Goal: Task Accomplishment & Management: Use online tool/utility

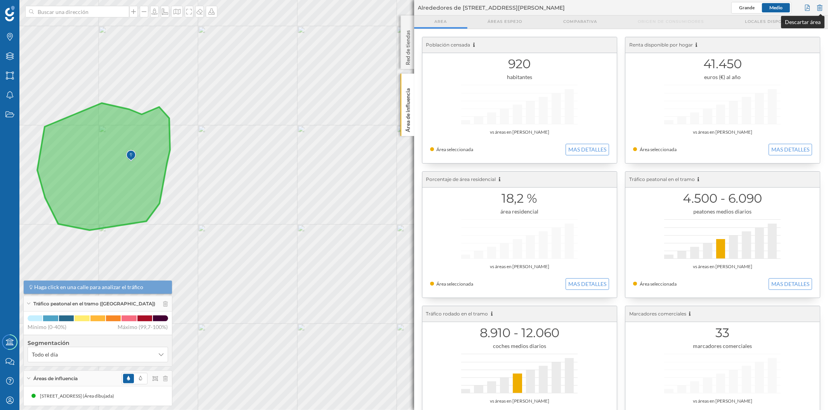
click at [819, 6] on div at bounding box center [819, 8] width 9 height 12
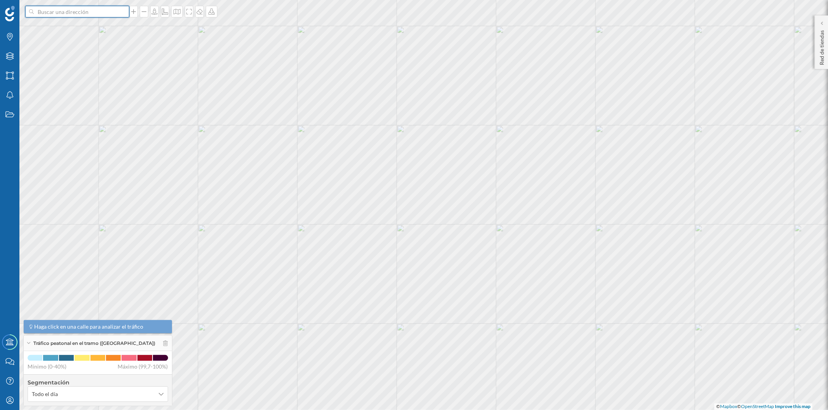
click at [56, 9] on input at bounding box center [77, 12] width 87 height 12
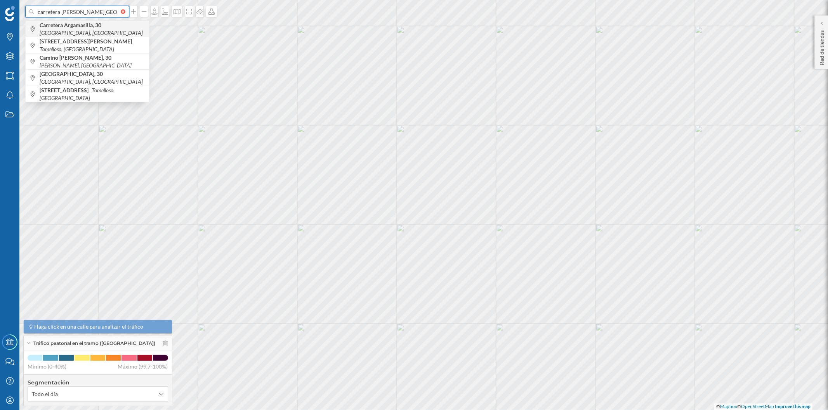
type input "carretera [PERSON_NAME][GEOGRAPHIC_DATA] 30"
click at [68, 27] on b "Carretera Argamasilla, 30" at bounding box center [72, 25] width 64 height 7
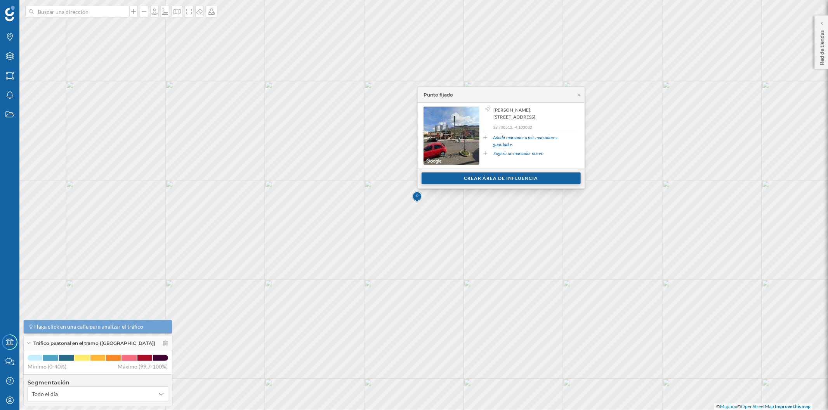
click at [461, 178] on div "Crear área de influencia" at bounding box center [500, 179] width 159 height 12
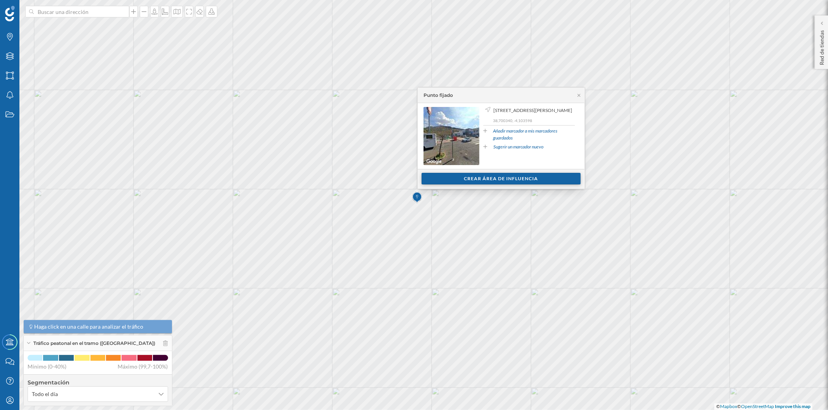
click at [453, 180] on div "Crear área de influencia" at bounding box center [500, 179] width 159 height 12
click at [459, 178] on div "Crear área de influencia" at bounding box center [500, 179] width 159 height 12
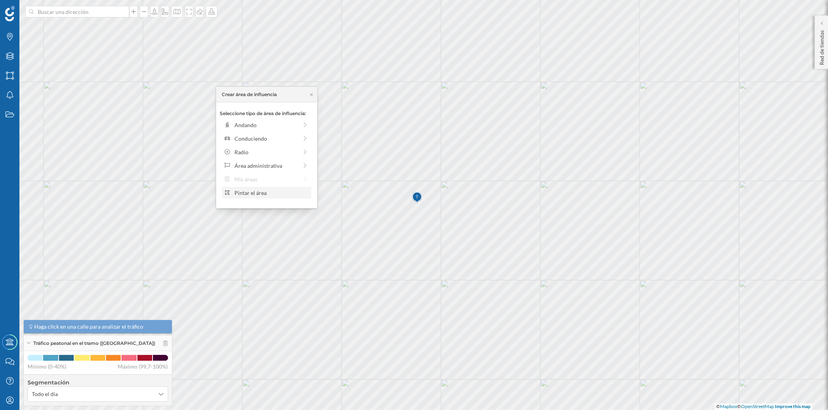
click at [272, 191] on div "Pintar el área" at bounding box center [271, 193] width 74 height 8
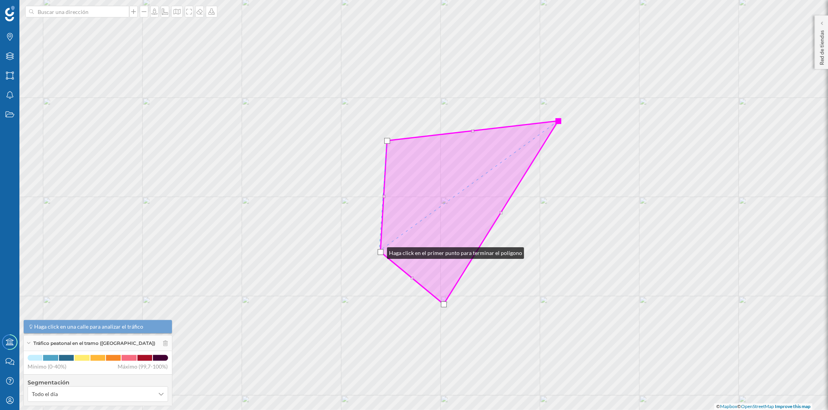
drag, startPoint x: 379, startPoint y: 257, endPoint x: 379, endPoint y: 251, distance: 5.8
click at [379, 251] on div at bounding box center [381, 252] width 6 height 6
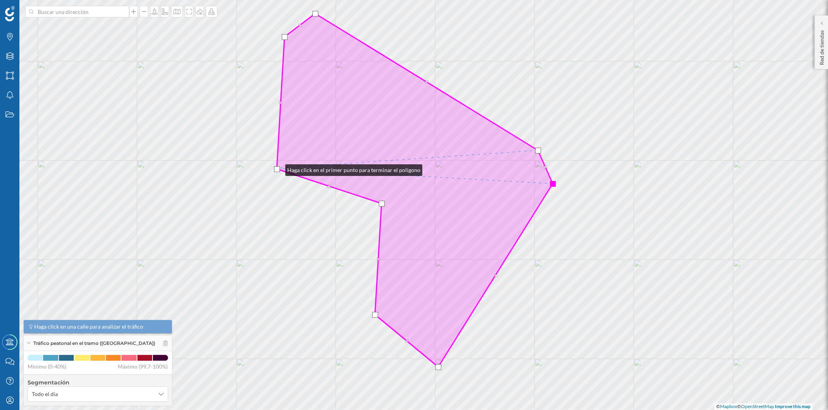
drag, startPoint x: 283, startPoint y: 172, endPoint x: 277, endPoint y: 168, distance: 7.0
click at [277, 168] on div at bounding box center [277, 169] width 6 height 6
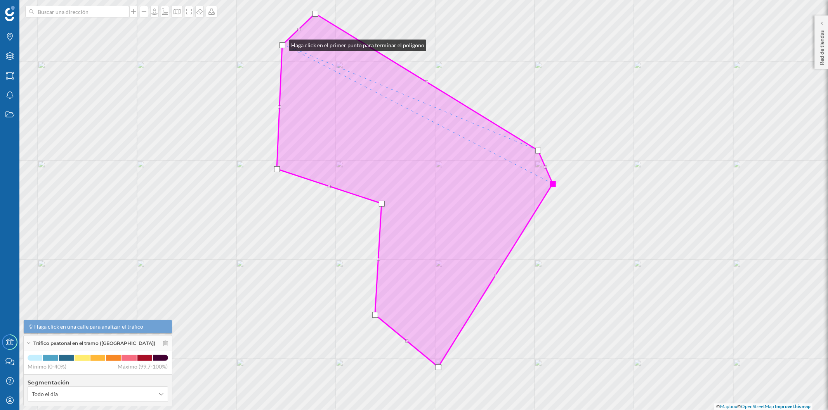
drag, startPoint x: 284, startPoint y: 36, endPoint x: 281, endPoint y: 43, distance: 8.1
click at [281, 43] on div at bounding box center [282, 45] width 6 height 6
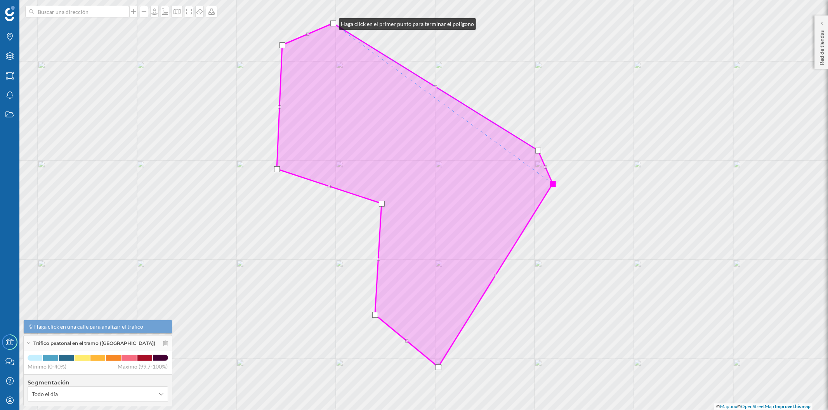
drag, startPoint x: 313, startPoint y: 12, endPoint x: 331, endPoint y: 22, distance: 20.3
click at [331, 22] on div at bounding box center [333, 24] width 6 height 6
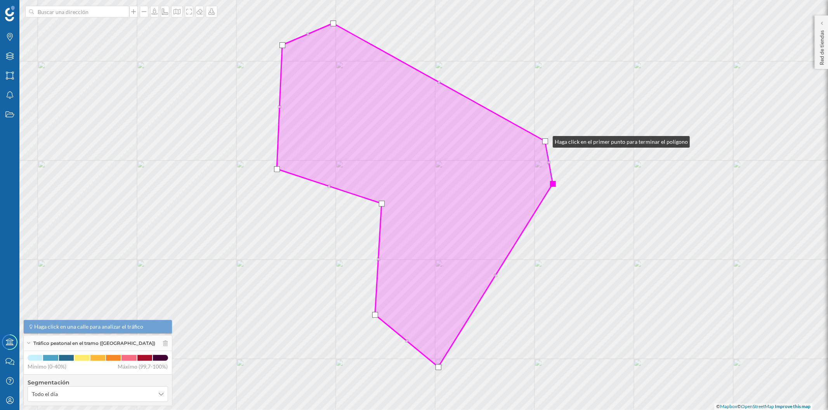
drag, startPoint x: 538, startPoint y: 149, endPoint x: 545, endPoint y: 140, distance: 11.6
click at [545, 140] on div at bounding box center [545, 142] width 6 height 6
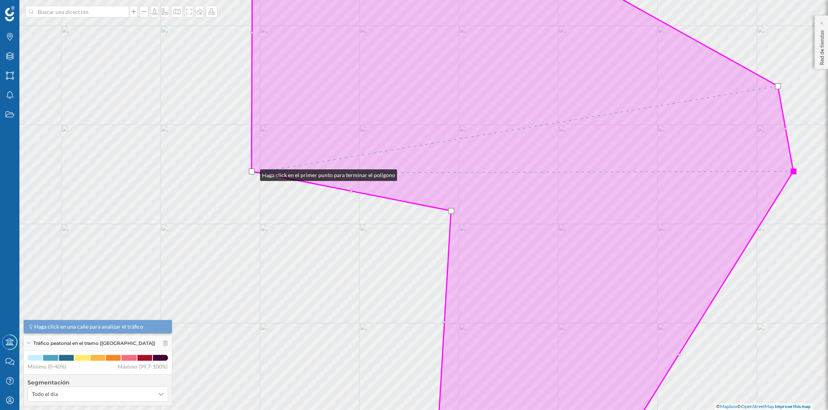
drag, startPoint x: 242, startPoint y: 144, endPoint x: 252, endPoint y: 173, distance: 31.2
click at [252, 173] on div at bounding box center [252, 172] width 6 height 6
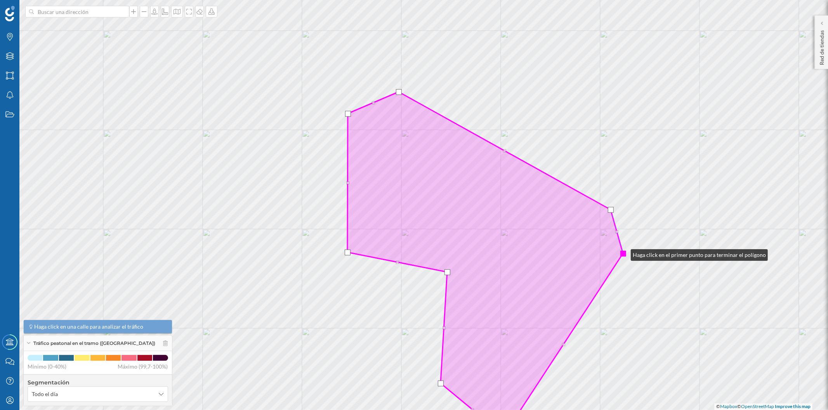
drag, startPoint x: 618, startPoint y: 252, endPoint x: 623, endPoint y: 253, distance: 5.6
click at [623, 253] on div at bounding box center [623, 254] width 6 height 6
click at [625, 254] on div at bounding box center [624, 254] width 6 height 6
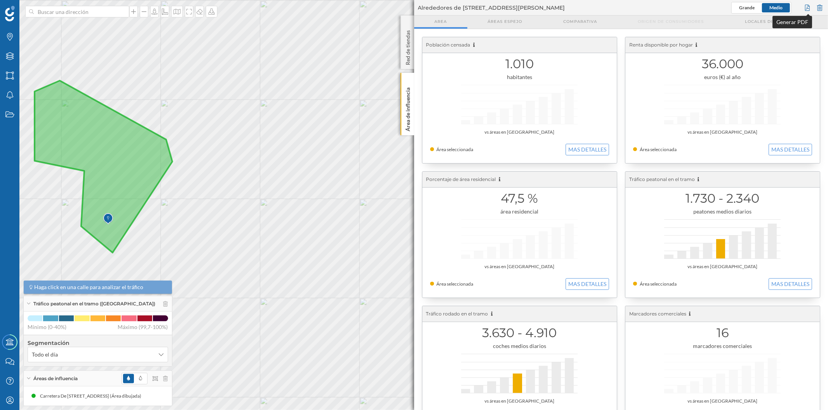
click at [805, 9] on div at bounding box center [807, 8] width 9 height 12
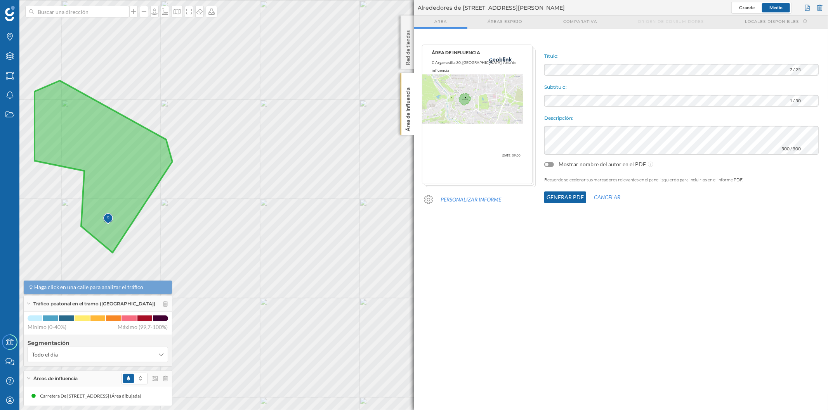
click at [548, 196] on button "Generar PDF" at bounding box center [565, 198] width 42 height 12
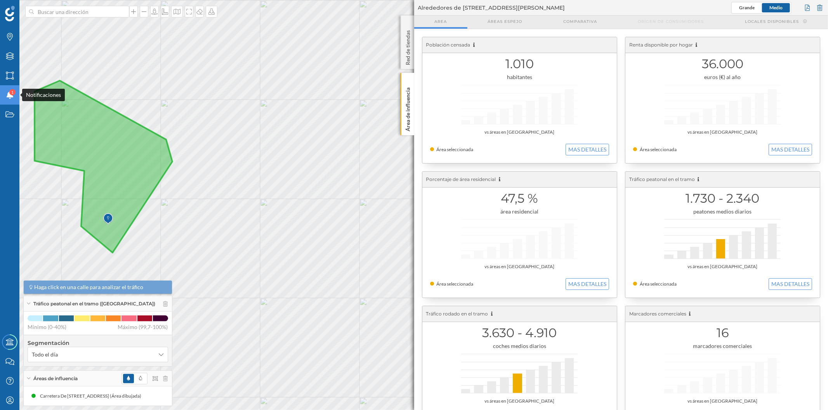
click at [3, 88] on div "Notificaciones 1" at bounding box center [9, 94] width 19 height 19
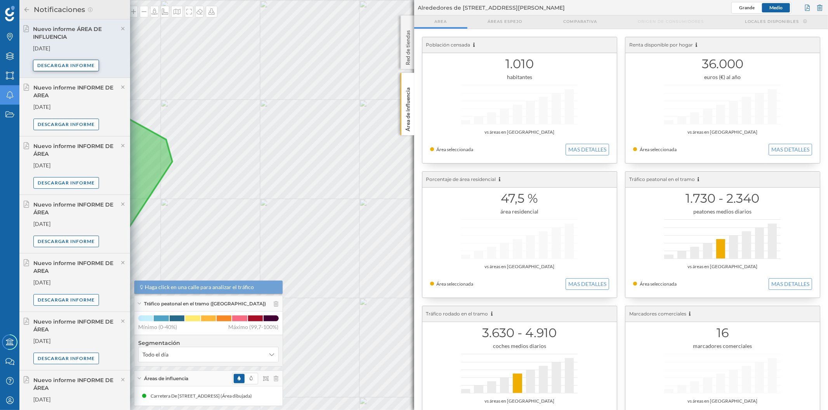
click at [91, 61] on div "Descargar informe" at bounding box center [66, 66] width 66 height 12
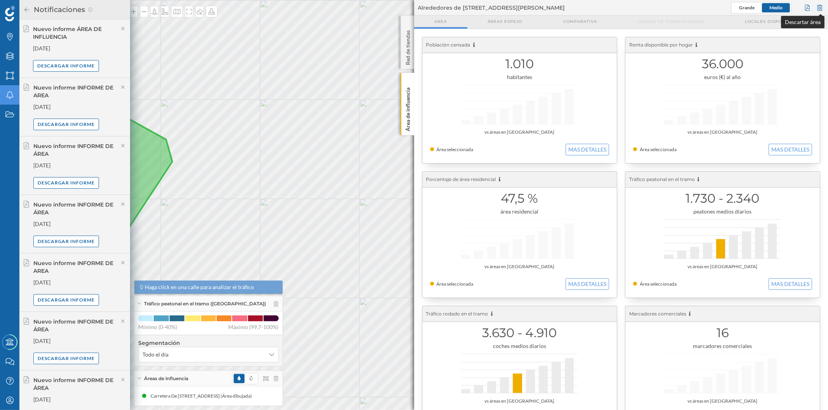
click at [821, 9] on div at bounding box center [819, 8] width 9 height 12
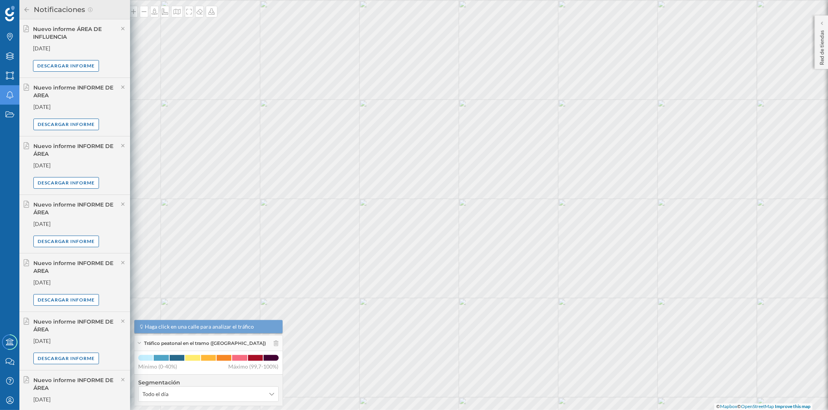
click at [22, 12] on div "Notificaciones" at bounding box center [74, 9] width 111 height 19
click at [26, 7] on icon at bounding box center [26, 9] width 7 height 5
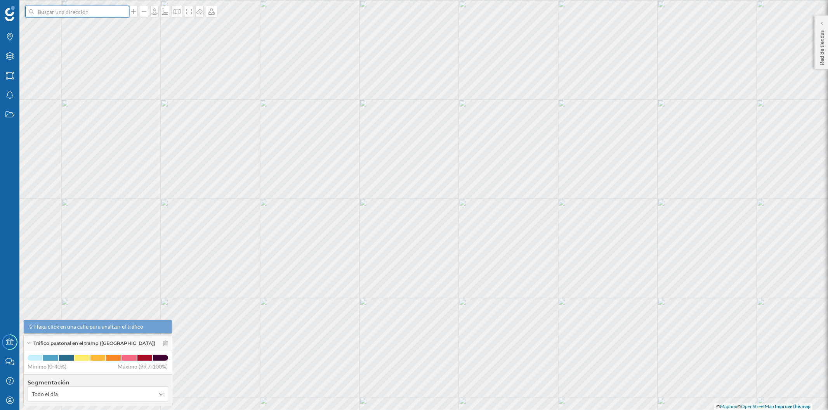
click at [87, 11] on input at bounding box center [77, 12] width 87 height 12
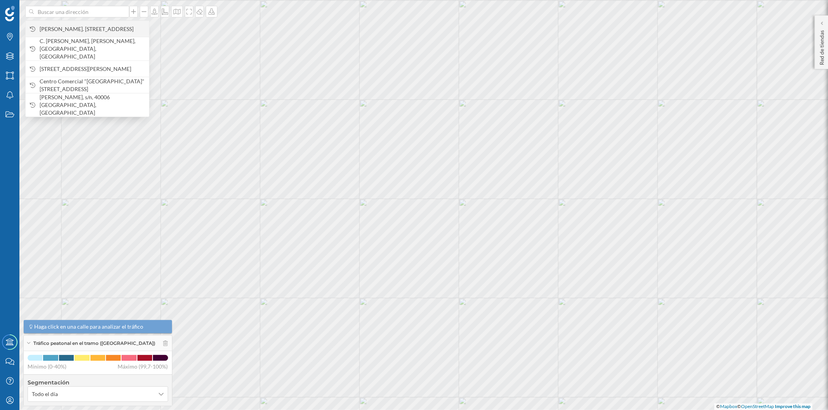
click at [101, 28] on span "[PERSON_NAME]. [STREET_ADDRESS]" at bounding box center [93, 29] width 106 height 8
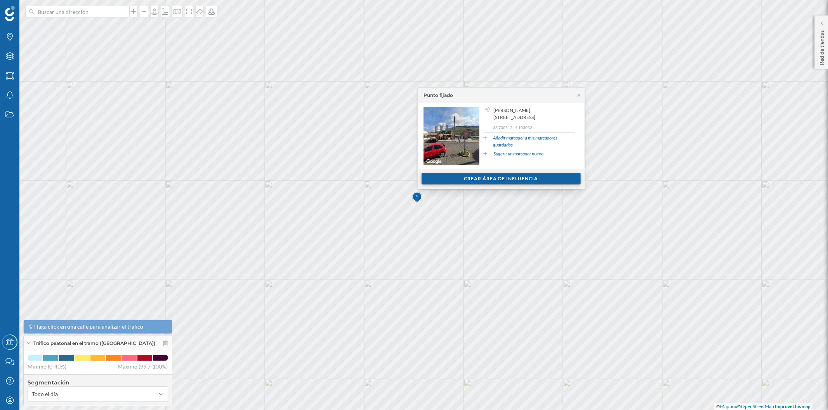
click at [467, 179] on div "Crear área de influencia" at bounding box center [500, 179] width 159 height 12
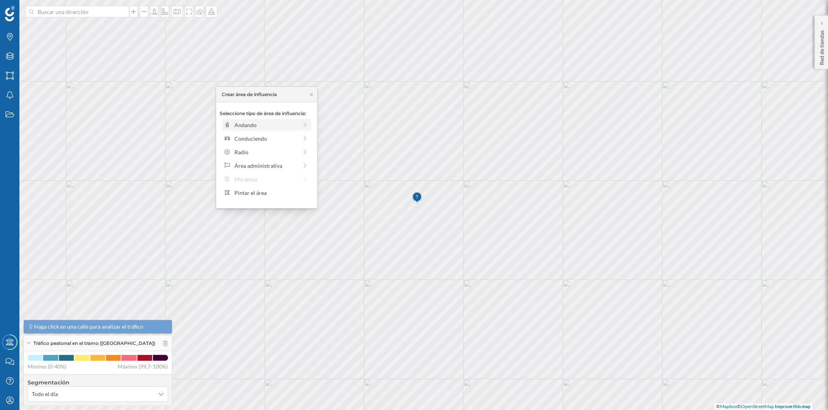
click at [265, 121] on div "Andando" at bounding box center [265, 125] width 63 height 8
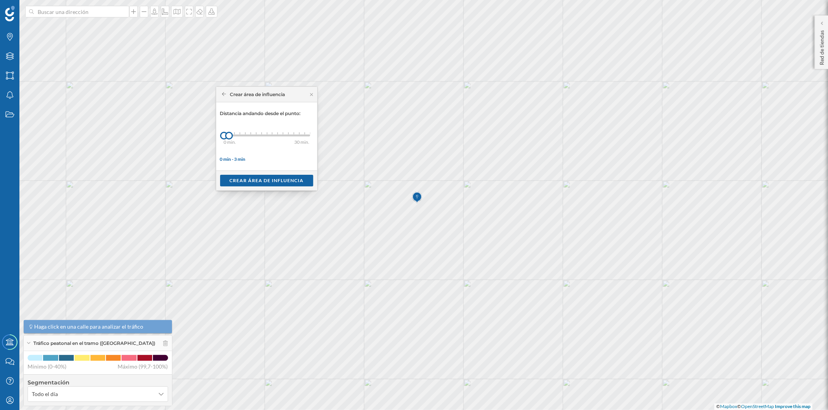
click at [234, 135] on div "0 min. 3 min. 4 min. 5 min. 6 min. 7 min. 8 min. 9 min. 10 min. 11 min. 12 min.…" at bounding box center [267, 136] width 86 height 2
click at [239, 134] on div "5 min." at bounding box center [239, 133] width 1 height 2
click at [265, 183] on div "Crear área de influencia" at bounding box center [266, 181] width 93 height 12
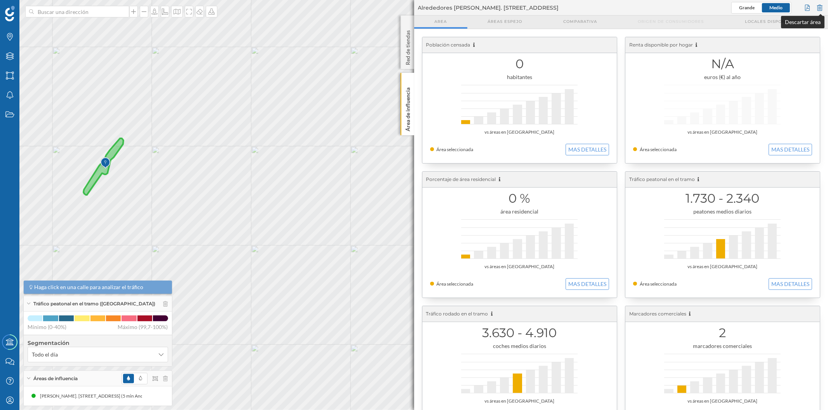
drag, startPoint x: 823, startPoint y: 9, endPoint x: 776, endPoint y: 6, distance: 46.7
click at [823, 9] on div at bounding box center [819, 8] width 9 height 12
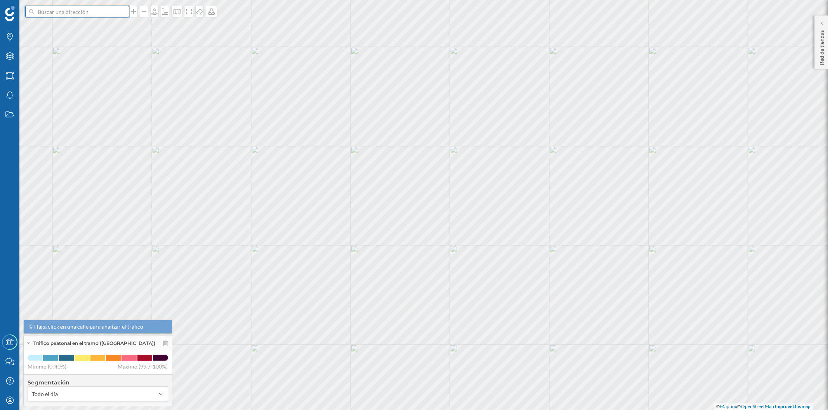
click at [106, 13] on input at bounding box center [77, 12] width 87 height 12
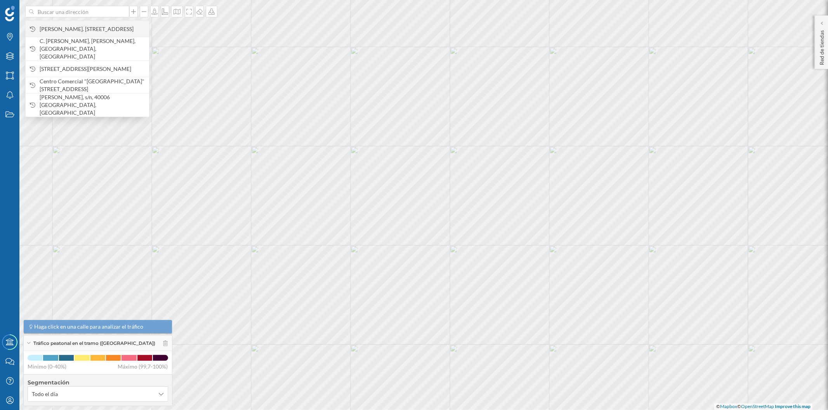
click at [121, 29] on span "[PERSON_NAME]. [STREET_ADDRESS]" at bounding box center [93, 29] width 106 height 8
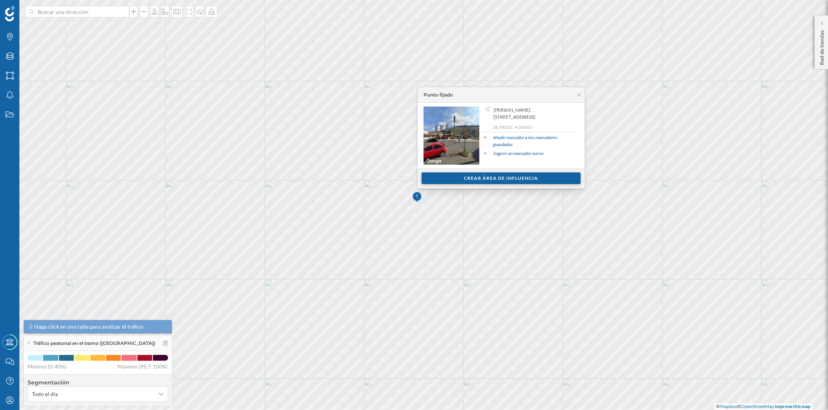
click at [501, 175] on div "Crear área de influencia" at bounding box center [500, 179] width 159 height 12
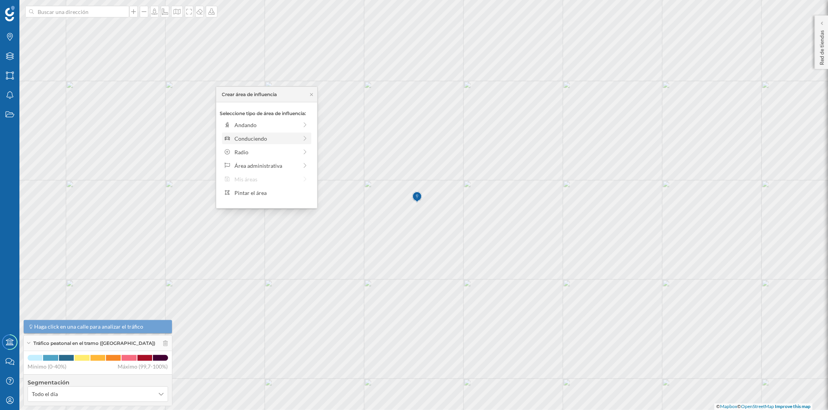
click at [267, 136] on div "Conduciendo" at bounding box center [265, 139] width 63 height 8
click at [238, 136] on div "0 min. 3 min. 5 min. 7 min. 10 min. 12 min. 15 min. 20 min. 30 min. 45 min. 50 …" at bounding box center [267, 136] width 86 height 2
click at [281, 195] on div "Crear área de influencia" at bounding box center [266, 194] width 93 height 12
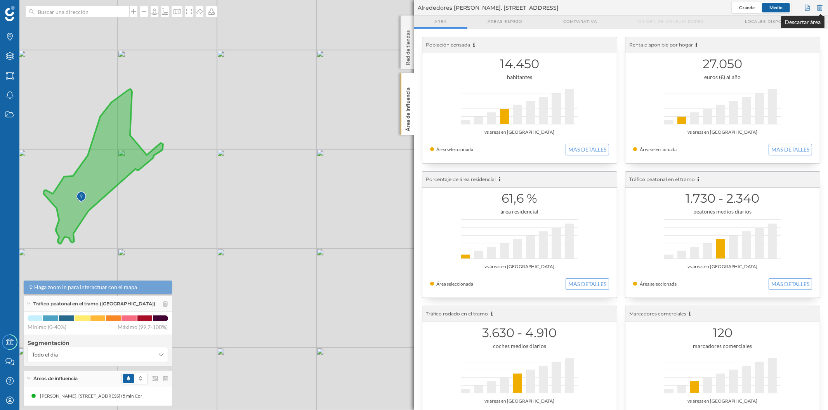
click at [823, 8] on div at bounding box center [819, 8] width 9 height 12
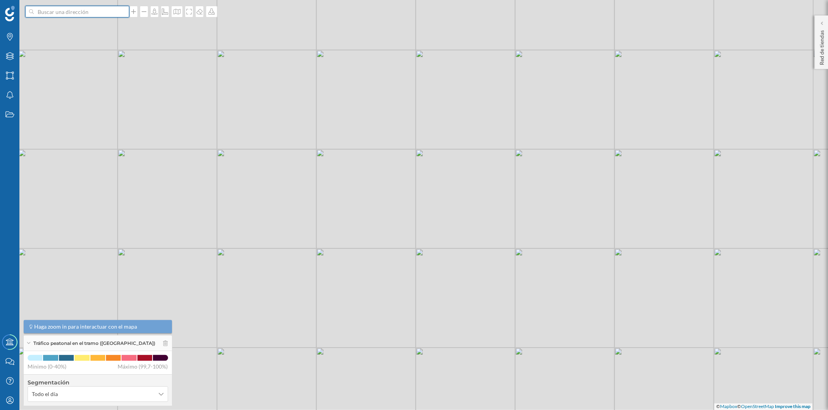
click at [88, 14] on input at bounding box center [77, 12] width 87 height 12
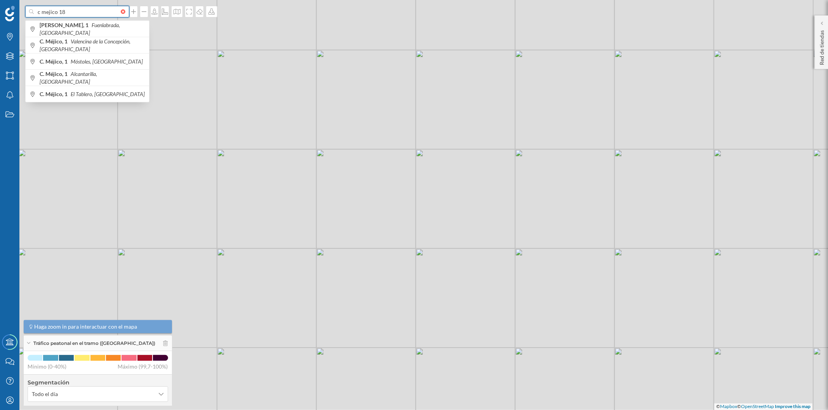
type input "c mejico 18"
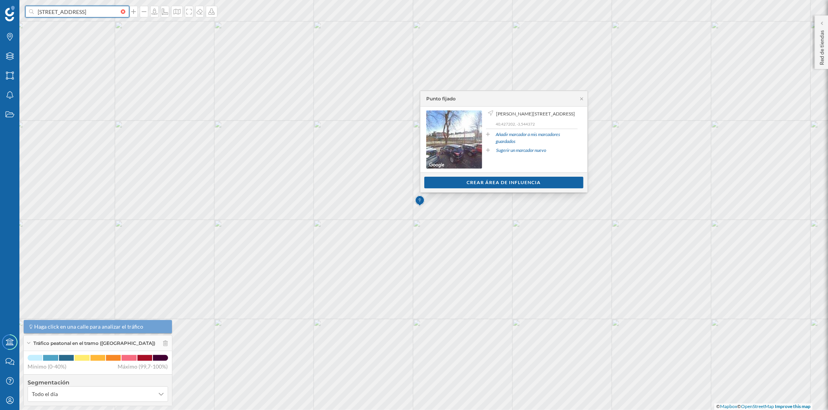
type input "[STREET_ADDRESS]"
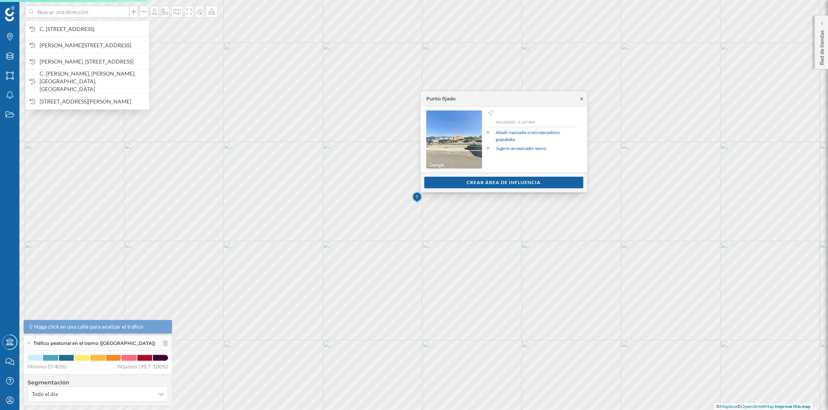
click at [581, 99] on icon at bounding box center [581, 98] width 3 height 3
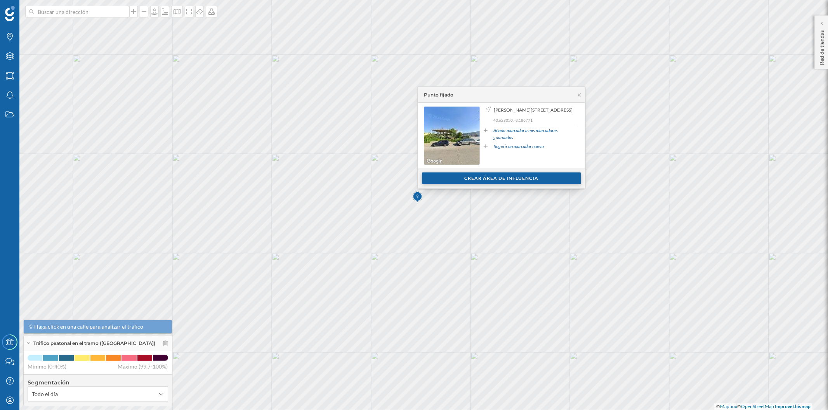
click at [462, 180] on div "Crear área de influencia" at bounding box center [501, 179] width 159 height 12
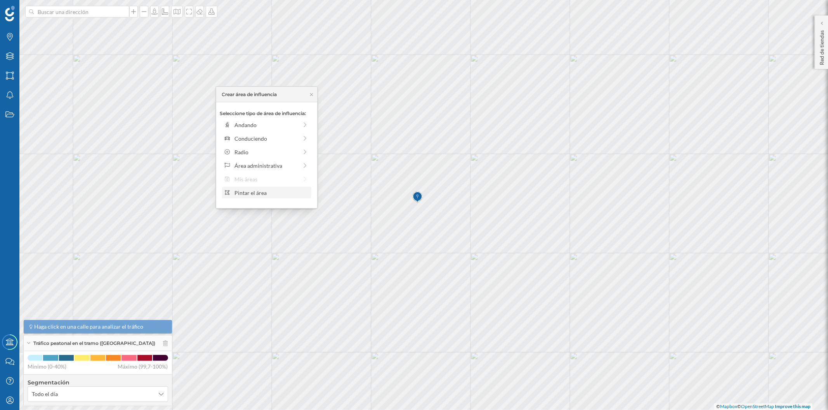
click at [266, 194] on div "Pintar el área" at bounding box center [271, 193] width 74 height 8
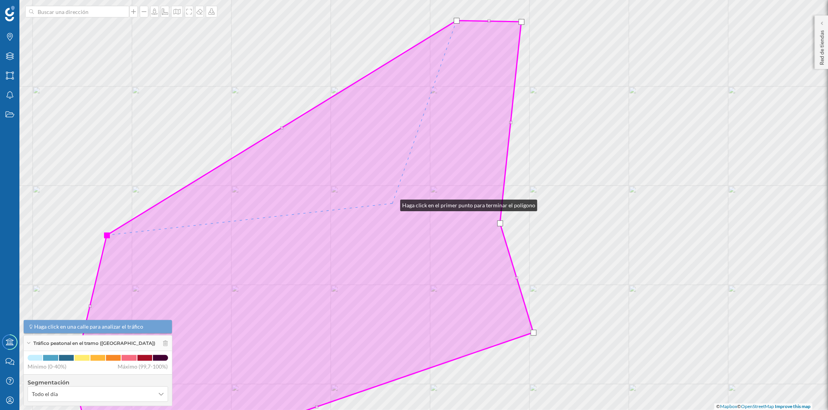
click at [392, 204] on icon at bounding box center [303, 237] width 460 height 433
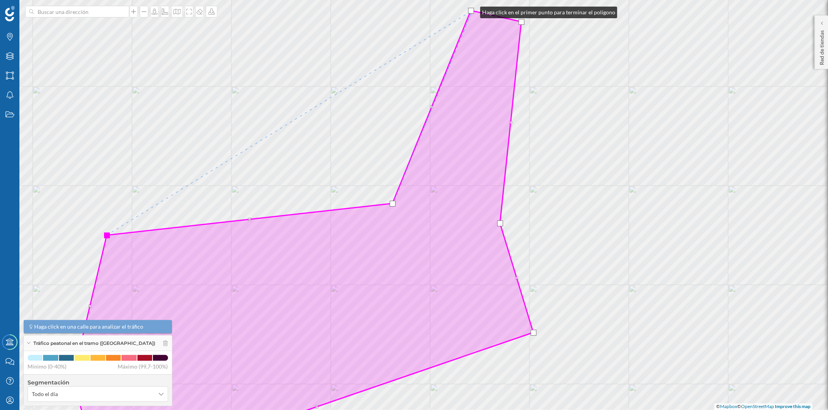
drag, startPoint x: 458, startPoint y: 21, endPoint x: 472, endPoint y: 10, distance: 17.5
click at [472, 10] on div at bounding box center [471, 11] width 6 height 6
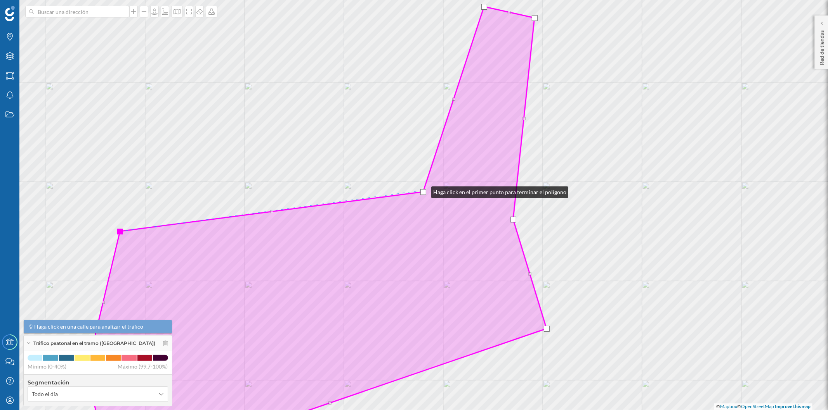
drag, startPoint x: 410, startPoint y: 196, endPoint x: 423, endPoint y: 191, distance: 14.1
click at [423, 191] on div at bounding box center [423, 192] width 6 height 6
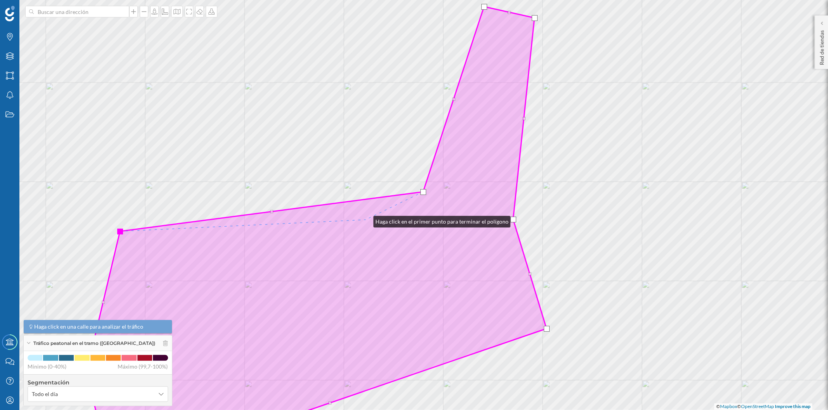
click at [365, 220] on icon at bounding box center [316, 230] width 460 height 447
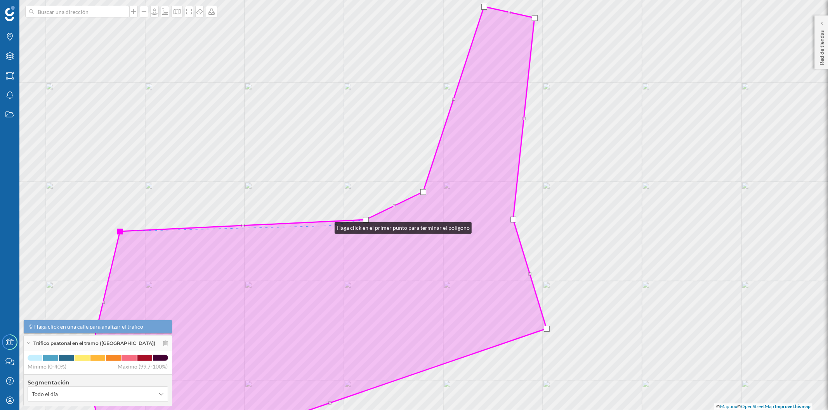
click at [327, 226] on icon at bounding box center [316, 230] width 460 height 447
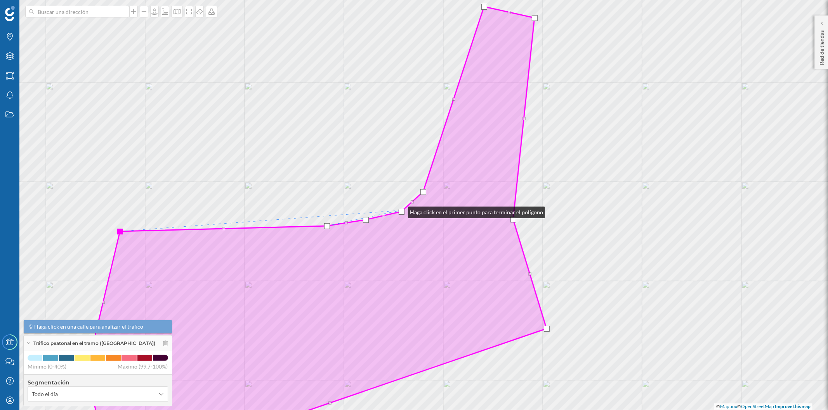
drag, startPoint x: 398, startPoint y: 208, endPoint x: 400, endPoint y: 211, distance: 4.1
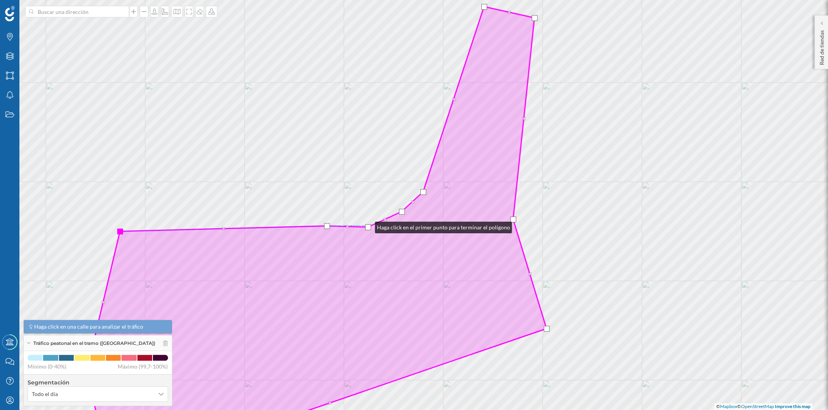
drag, startPoint x: 365, startPoint y: 218, endPoint x: 367, endPoint y: 226, distance: 7.7
click at [367, 226] on div at bounding box center [368, 228] width 6 height 6
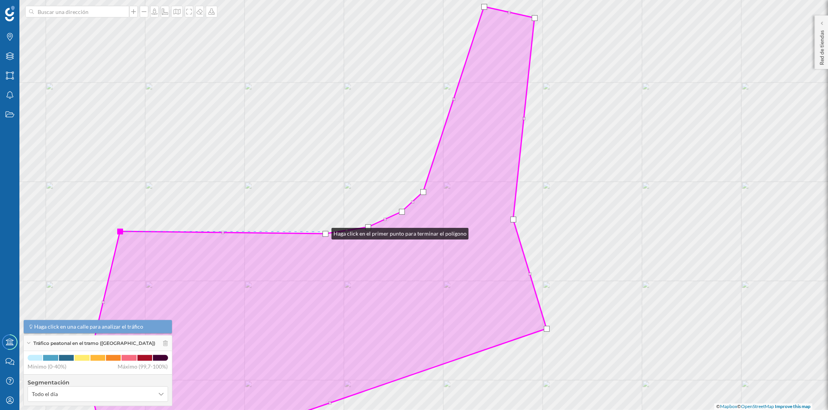
drag, startPoint x: 325, startPoint y: 224, endPoint x: 348, endPoint y: 232, distance: 24.2
click at [325, 232] on div at bounding box center [325, 234] width 6 height 6
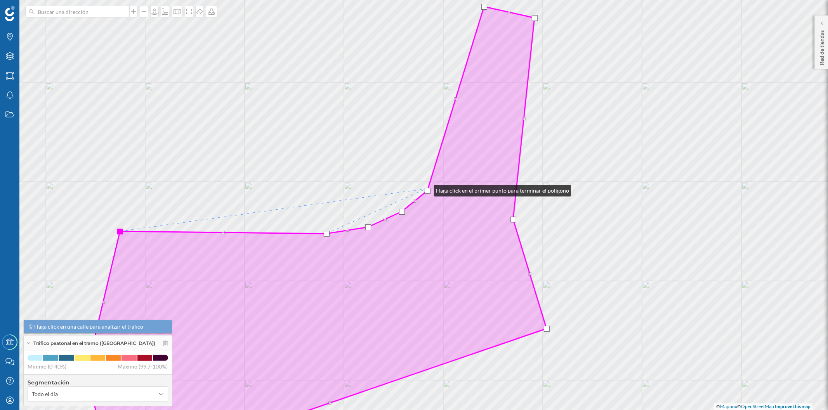
drag, startPoint x: 422, startPoint y: 190, endPoint x: 426, endPoint y: 189, distance: 4.4
click at [426, 189] on div at bounding box center [427, 191] width 6 height 6
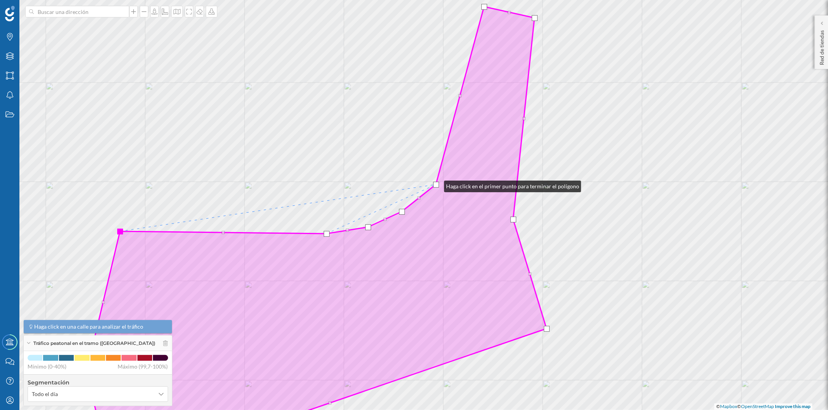
drag, startPoint x: 435, startPoint y: 189, endPoint x: 436, endPoint y: 185, distance: 4.7
click at [436, 185] on div at bounding box center [436, 185] width 6 height 6
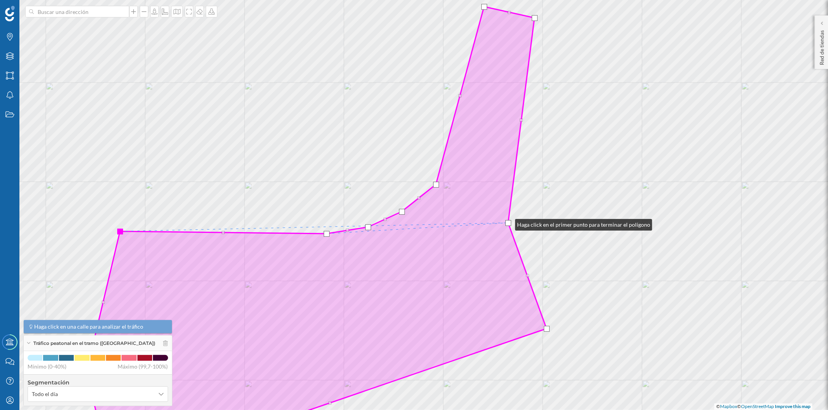
drag, startPoint x: 512, startPoint y: 220, endPoint x: 507, endPoint y: 223, distance: 6.1
click at [507, 223] on div at bounding box center [508, 223] width 6 height 6
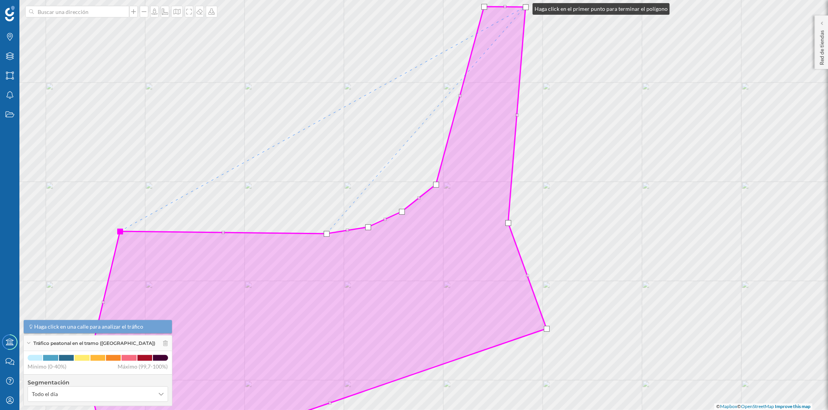
drag, startPoint x: 533, startPoint y: 18, endPoint x: 525, endPoint y: 7, distance: 14.1
click at [525, 7] on div at bounding box center [526, 7] width 6 height 6
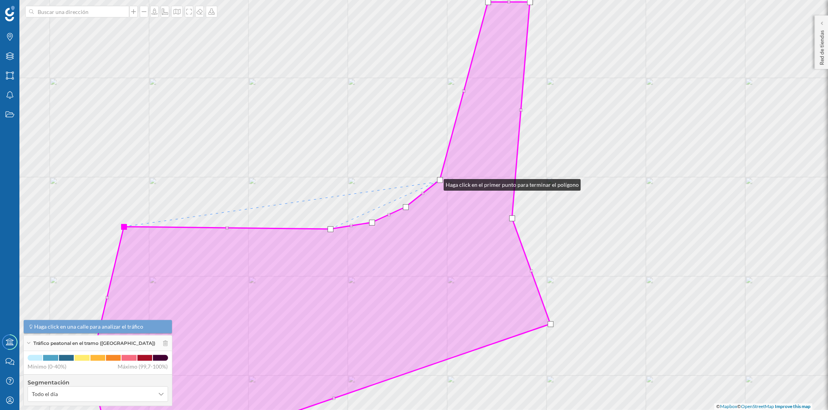
drag, startPoint x: 432, startPoint y: 188, endPoint x: 436, endPoint y: 183, distance: 6.1
click at [436, 183] on icon at bounding box center [320, 225] width 460 height 447
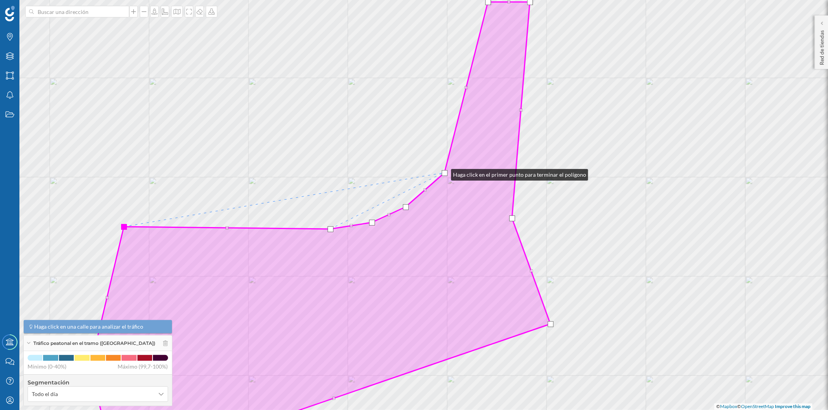
drag, startPoint x: 438, startPoint y: 180, endPoint x: 443, endPoint y: 173, distance: 8.7
click at [443, 173] on div at bounding box center [445, 173] width 6 height 6
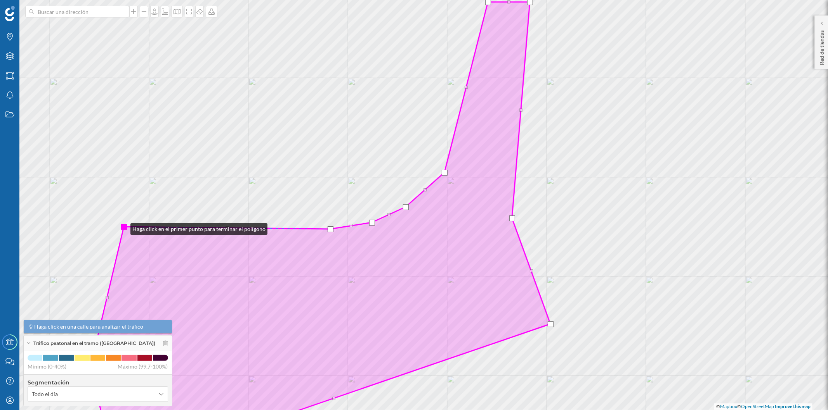
click at [123, 227] on div at bounding box center [124, 227] width 6 height 6
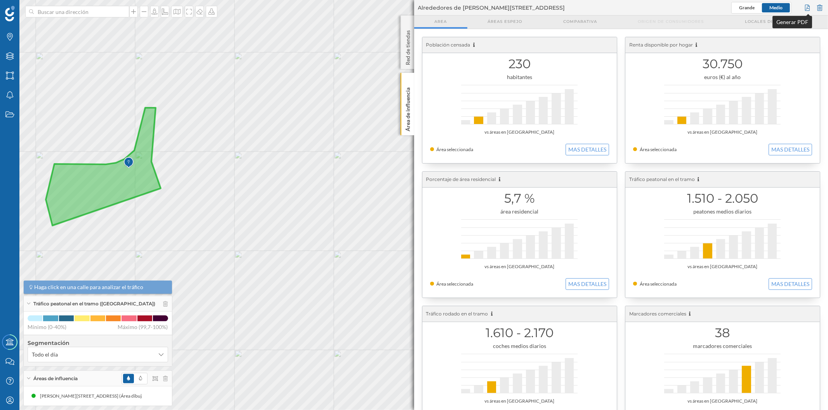
click at [809, 10] on div at bounding box center [807, 8] width 9 height 12
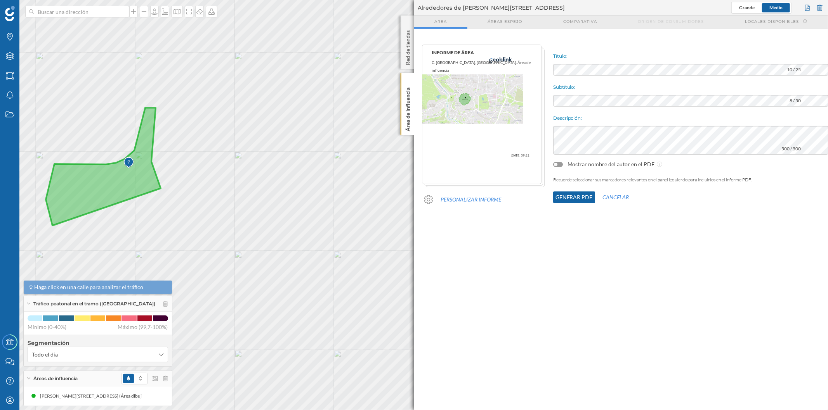
click at [556, 197] on button "Generar PDF" at bounding box center [574, 198] width 42 height 12
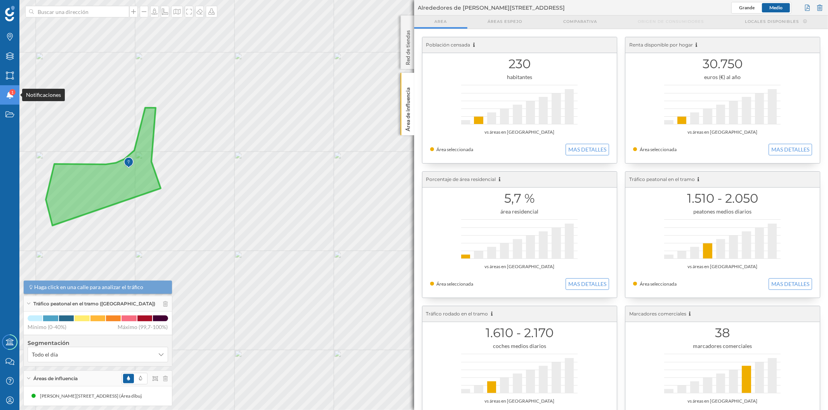
click at [10, 91] on div "1" at bounding box center [12, 92] width 6 height 6
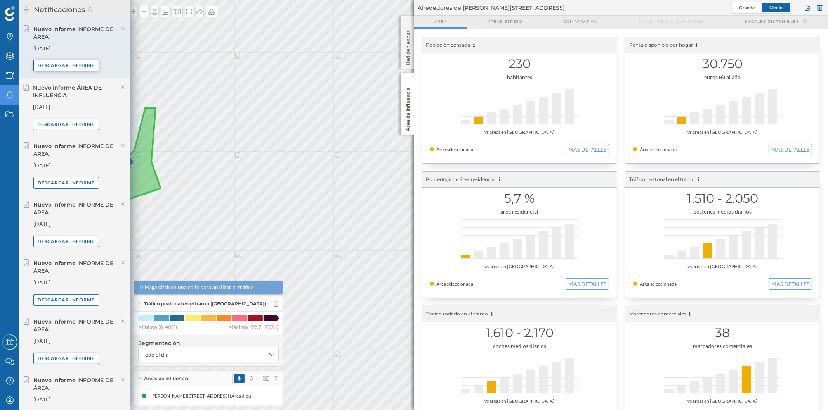
click at [80, 67] on div "Descargar informe" at bounding box center [66, 66] width 66 height 12
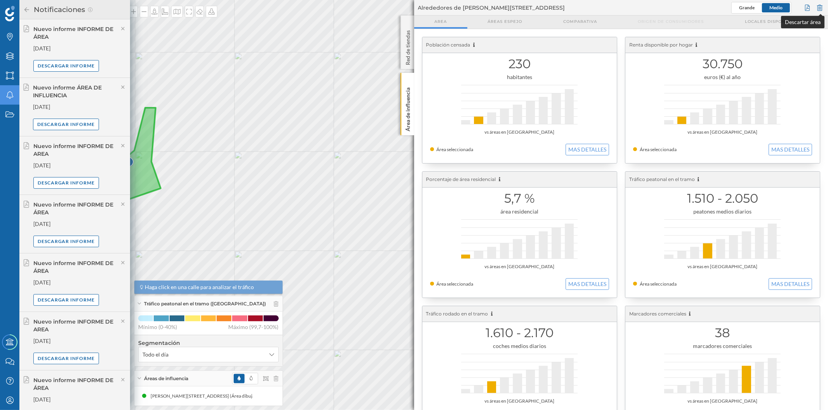
click at [819, 7] on div at bounding box center [819, 8] width 9 height 12
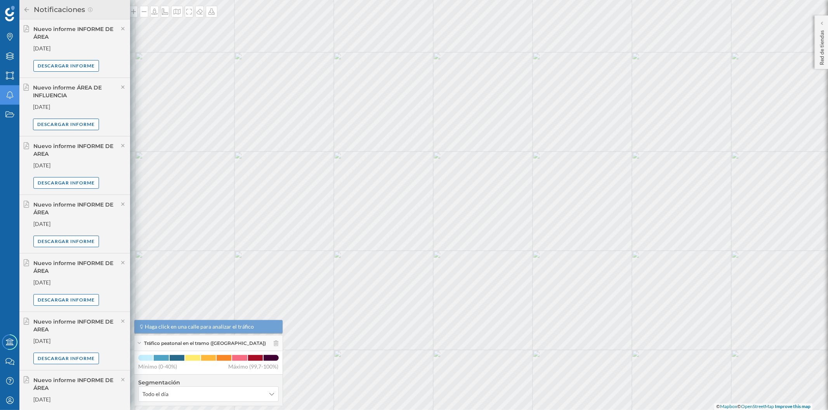
click at [30, 11] on h2 "Notificaciones" at bounding box center [58, 9] width 57 height 12
click at [23, 9] on icon at bounding box center [26, 9] width 7 height 5
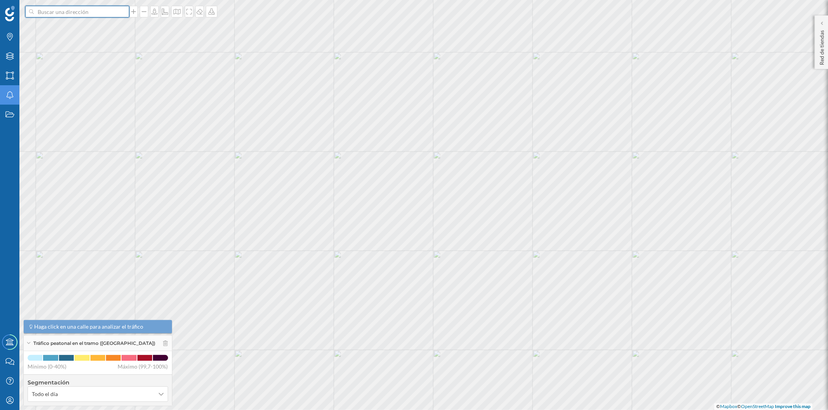
click at [93, 10] on input at bounding box center [77, 12] width 87 height 12
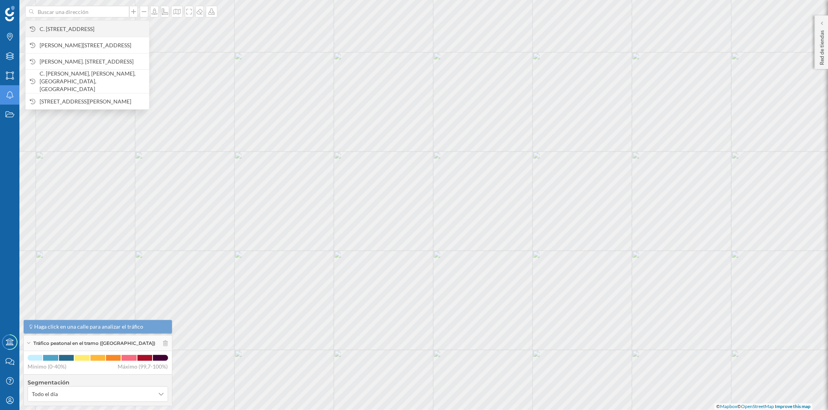
click at [95, 31] on span "C. [STREET_ADDRESS]" at bounding box center [93, 29] width 106 height 8
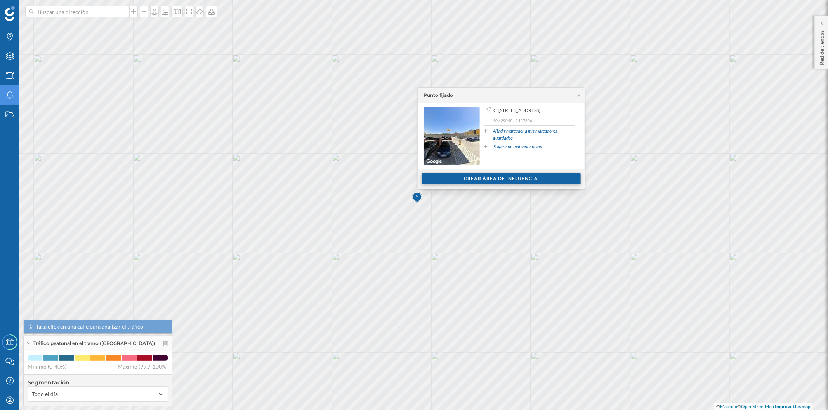
click at [475, 180] on div "Crear área de influencia" at bounding box center [500, 179] width 159 height 12
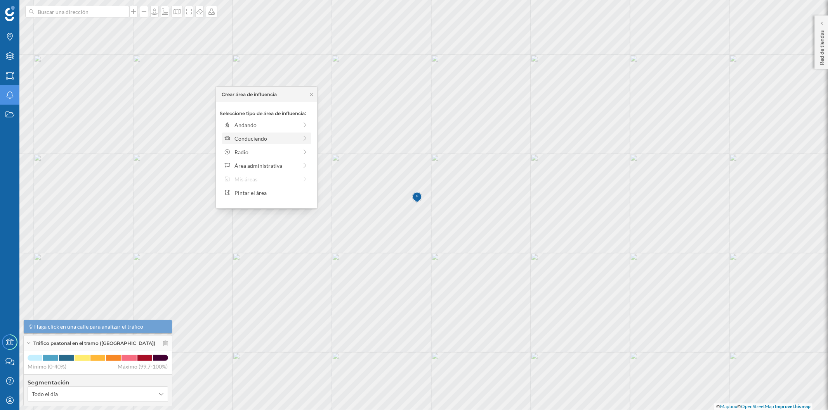
click at [260, 137] on div "Conduciendo" at bounding box center [265, 139] width 63 height 8
click at [241, 137] on div "0 min. 3 min. 5 min. 7 min. 10 min. 12 min. 15 min. 20 min. 30 min. 45 min. 50 …" at bounding box center [267, 136] width 86 height 2
click at [261, 192] on div "Crear área de influencia" at bounding box center [266, 194] width 93 height 12
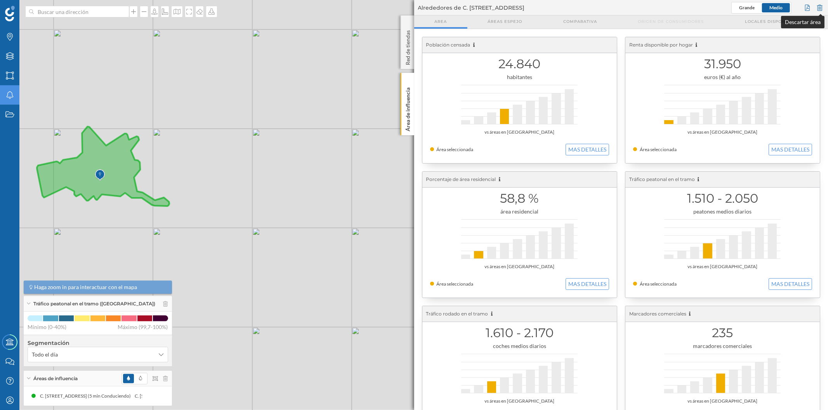
drag, startPoint x: 819, startPoint y: 9, endPoint x: 804, endPoint y: 9, distance: 14.7
click at [819, 9] on div at bounding box center [819, 8] width 9 height 12
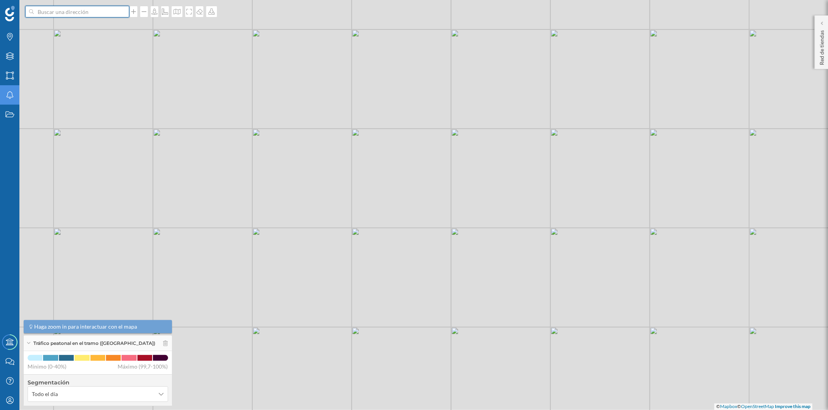
click at [80, 12] on input at bounding box center [77, 12] width 87 height 12
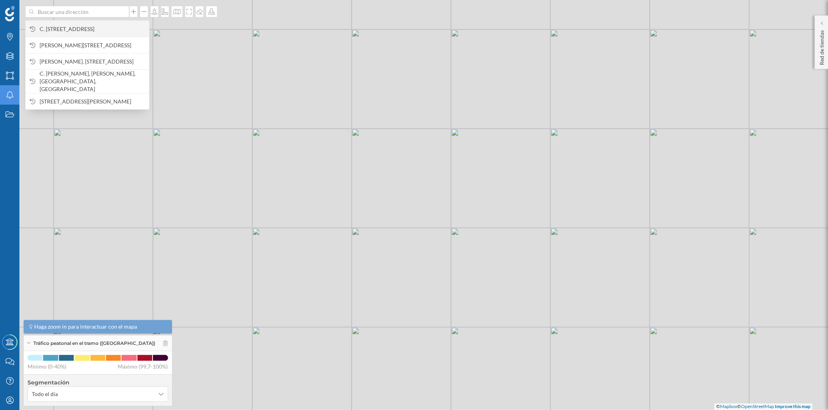
click at [86, 32] on span "C. [STREET_ADDRESS]" at bounding box center [93, 29] width 106 height 8
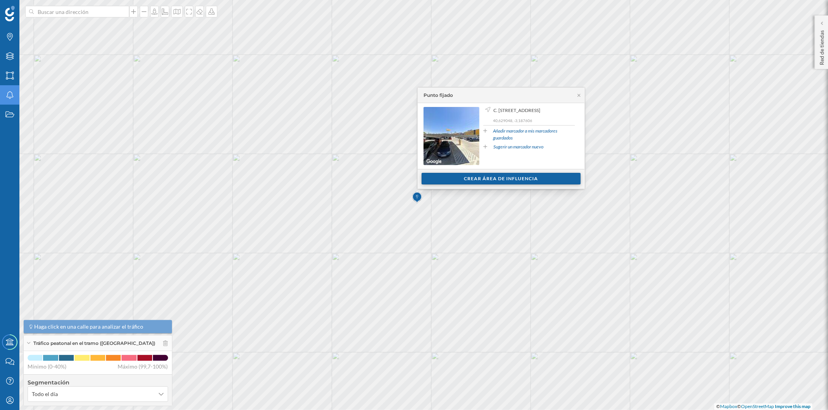
click at [447, 178] on div "Crear área de influencia" at bounding box center [500, 179] width 159 height 12
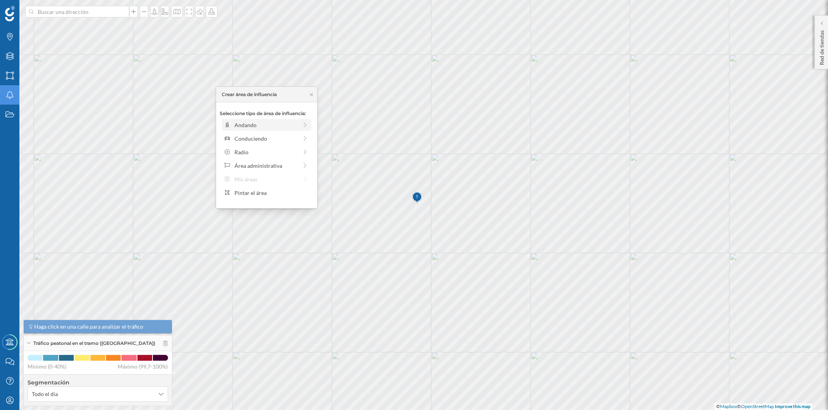
click at [243, 126] on div "Andando" at bounding box center [265, 125] width 63 height 8
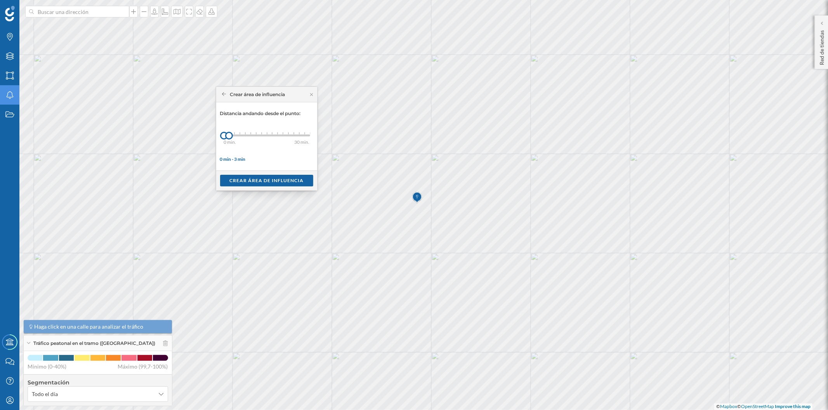
click at [236, 135] on div "0 min. 3 min. 4 min. 5 min. 6 min. 7 min. 8 min. 9 min. 10 min. 11 min. 12 min.…" at bounding box center [267, 136] width 86 height 2
click at [239, 134] on div at bounding box center [239, 133] width 1 height 2
click at [265, 180] on div "Crear área de influencia" at bounding box center [266, 181] width 93 height 12
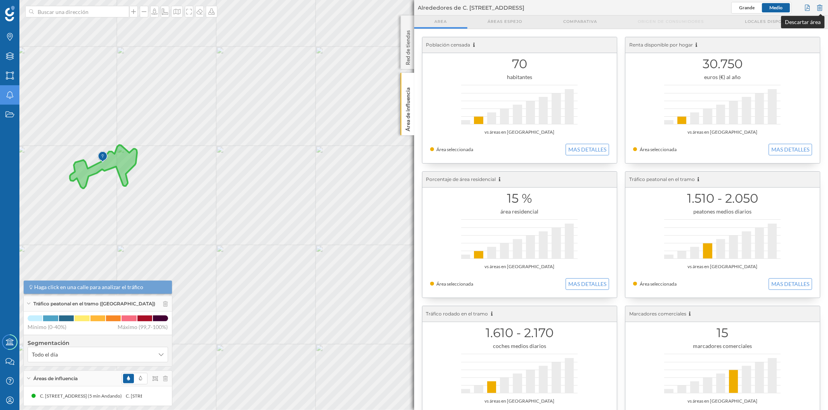
click at [820, 8] on div at bounding box center [819, 8] width 9 height 12
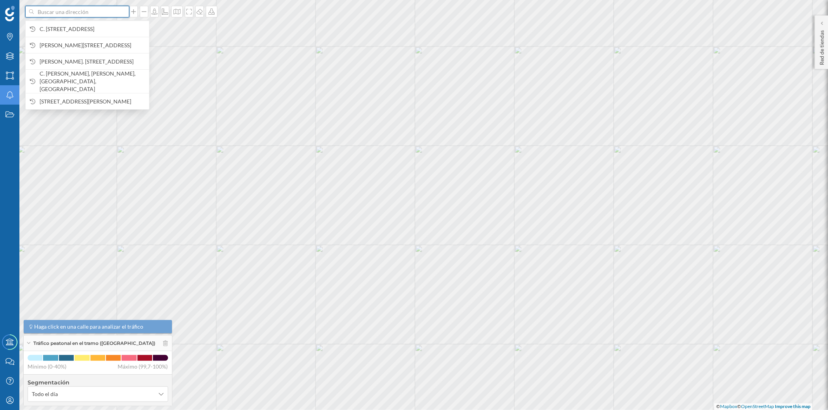
click at [86, 8] on input at bounding box center [77, 12] width 87 height 12
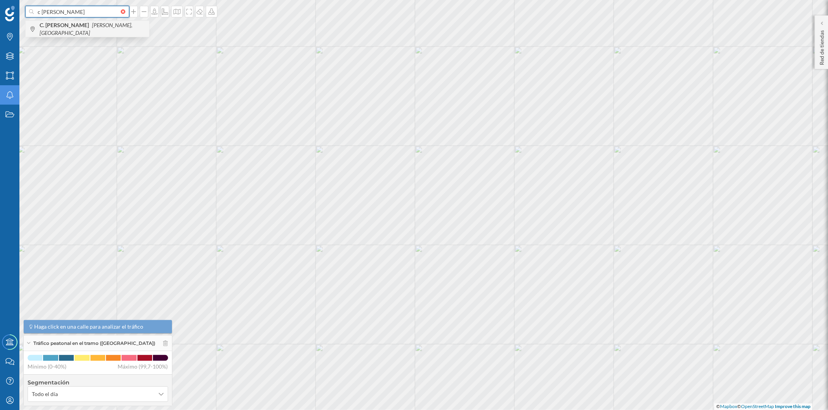
type input "c [PERSON_NAME]"
click at [102, 29] on span "C. [PERSON_NAME][GEOGRAPHIC_DATA], [GEOGRAPHIC_DATA]" at bounding box center [93, 29] width 106 height 16
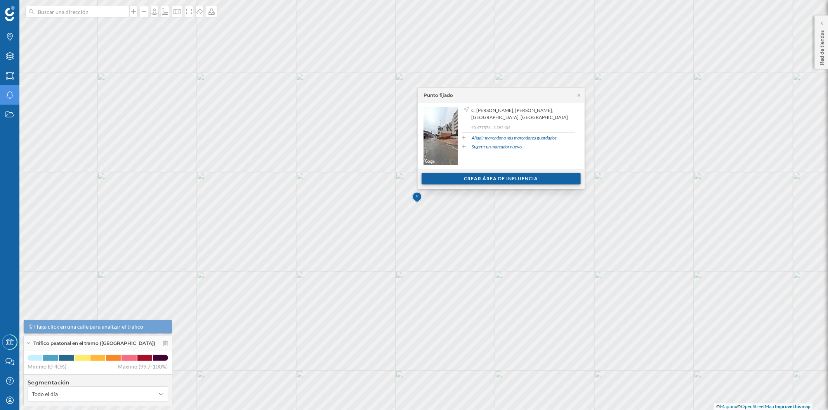
click at [470, 178] on div "Crear área de influencia" at bounding box center [500, 179] width 159 height 12
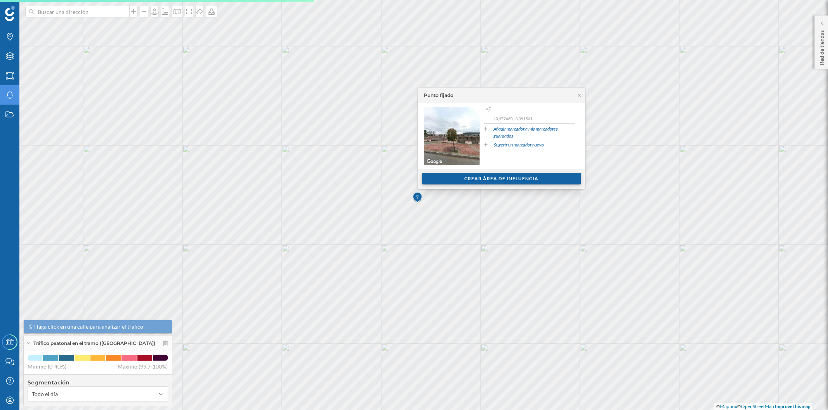
click at [448, 178] on div "Crear área de influencia" at bounding box center [501, 179] width 159 height 12
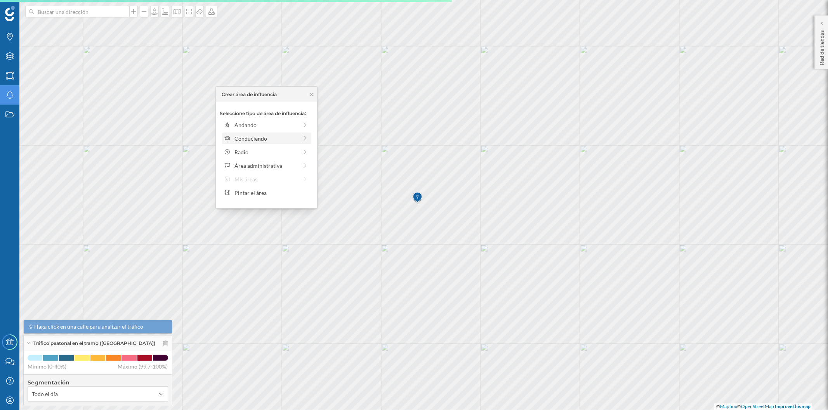
click at [253, 137] on div "Conduciendo" at bounding box center [265, 139] width 63 height 8
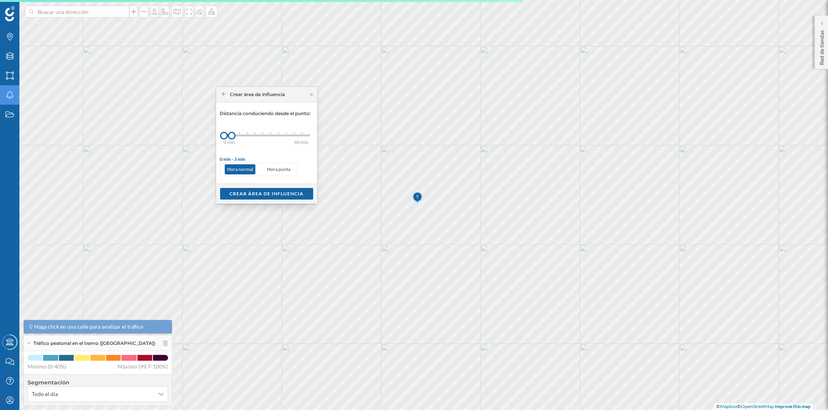
click at [242, 137] on div "0 min. 3 min. 5 min. 7 min. 10 min. 12 min. 15 min. 20 min. 30 min. 45 min. 50 …" at bounding box center [267, 136] width 86 height 10
click at [270, 196] on div "Crear área de influencia" at bounding box center [266, 194] width 93 height 12
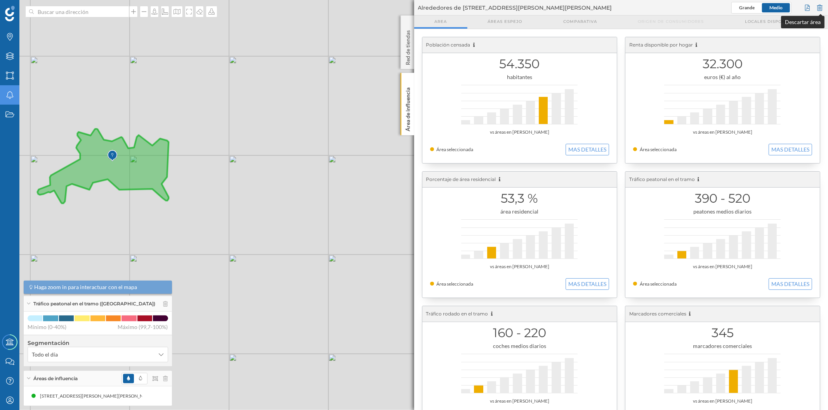
click at [816, 8] on div at bounding box center [819, 8] width 9 height 12
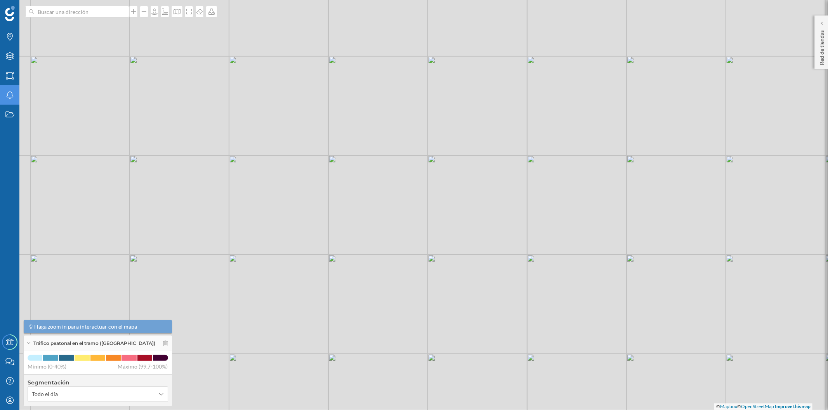
click at [121, 14] on div at bounding box center [125, 11] width 9 height 5
click at [120, 14] on input at bounding box center [77, 12] width 87 height 12
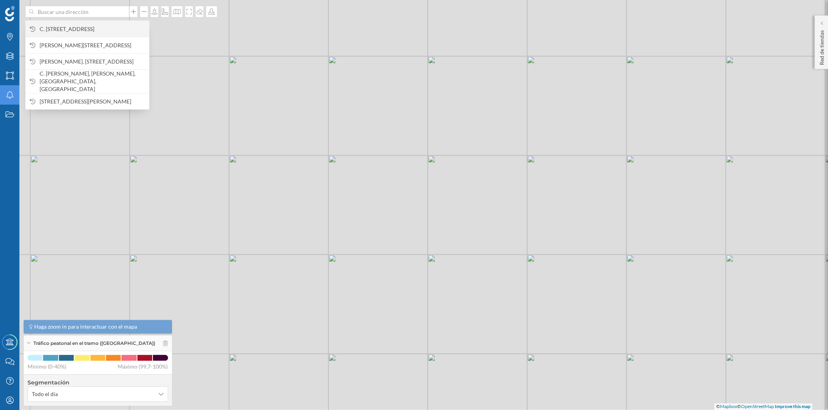
click at [123, 33] on div "C. [STREET_ADDRESS]" at bounding box center [87, 29] width 123 height 16
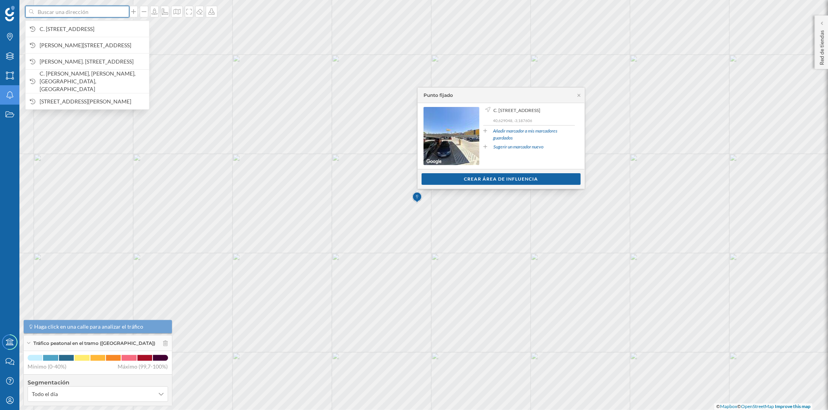
click at [108, 9] on input at bounding box center [77, 12] width 87 height 12
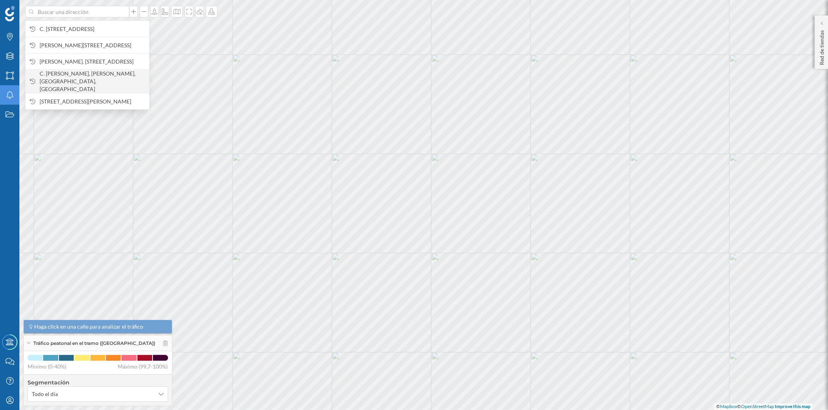
click at [95, 76] on span "C. [PERSON_NAME], [PERSON_NAME], [GEOGRAPHIC_DATA], [GEOGRAPHIC_DATA]" at bounding box center [93, 81] width 106 height 23
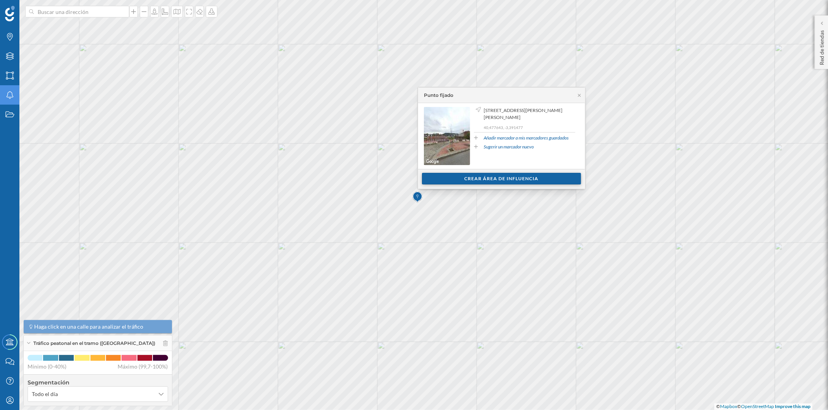
click at [478, 178] on div "Crear área de influencia" at bounding box center [501, 179] width 159 height 12
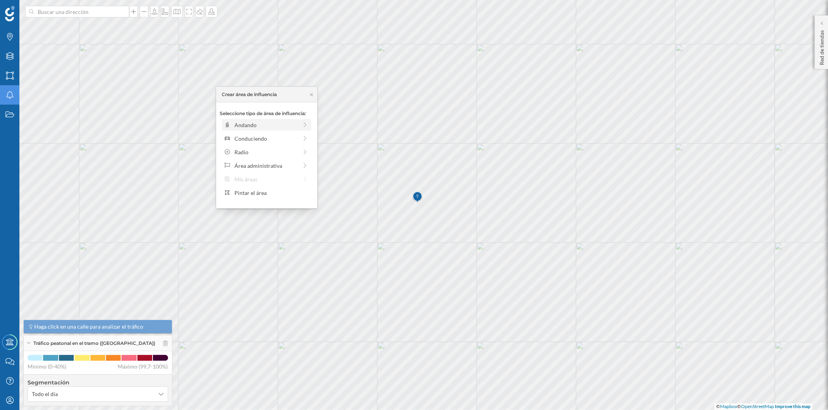
click at [245, 124] on div "Andando" at bounding box center [265, 125] width 63 height 8
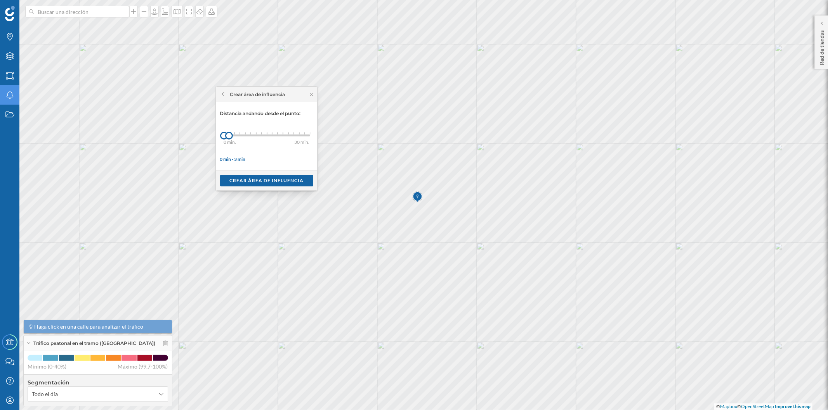
click at [234, 137] on div "0 min. 3 min. 4 min. 5 min. 6 min. 7 min. 8 min. 9 min. 10 min. 11 min. 12 min.…" at bounding box center [267, 136] width 86 height 10
click at [241, 137] on div "0 min. 3 min. 4 min. 5 min. 6 min. 7 min. 8 min. 9 min. 10 min. 11 min. 12 min.…" at bounding box center [267, 136] width 86 height 2
click at [266, 181] on div "Crear área de influencia" at bounding box center [266, 181] width 93 height 12
